Goal: Check status: Check status

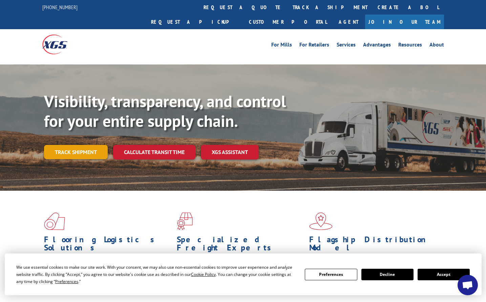
click at [89, 145] on link "Track shipment" at bounding box center [76, 152] width 64 height 14
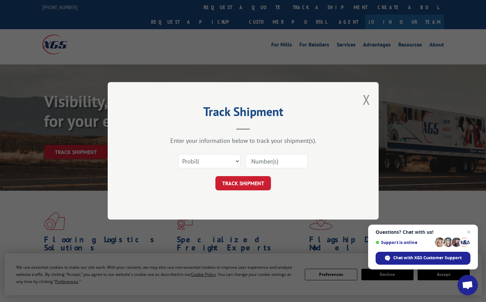
click at [272, 161] on input at bounding box center [277, 161] width 62 height 14
paste input "362698"
type input "362698"
click at [248, 186] on button "TRACK SHIPMENT" at bounding box center [244, 183] width 56 height 14
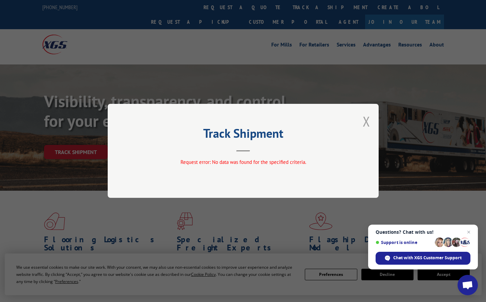
click at [369, 119] on button "Close modal" at bounding box center [366, 121] width 7 height 18
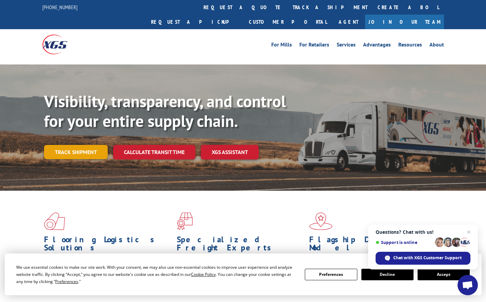
click at [91, 145] on link "Track shipment" at bounding box center [76, 152] width 64 height 14
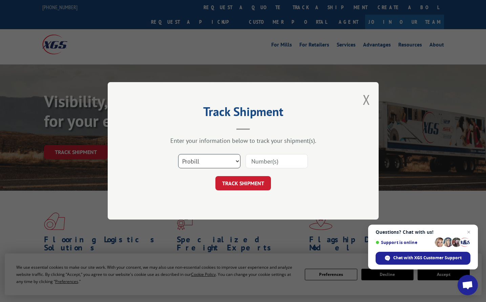
select select "bol"
click at [284, 162] on input at bounding box center [277, 161] width 62 height 14
paste input "362698"
type input "362698"
click at [243, 183] on button "TRACK SHIPMENT" at bounding box center [244, 183] width 56 height 14
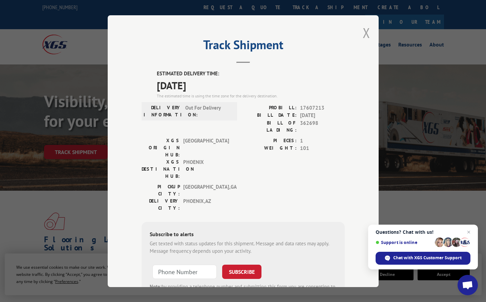
click at [369, 35] on button "Close modal" at bounding box center [366, 33] width 7 height 18
